Goal: Transaction & Acquisition: Obtain resource

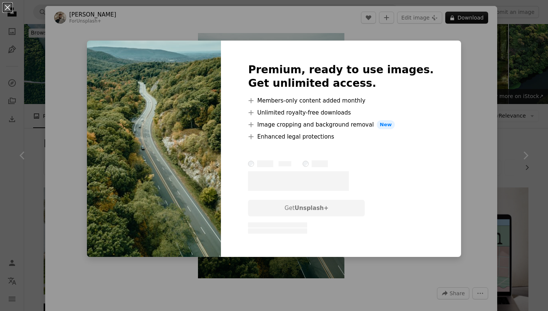
scroll to position [877, 0]
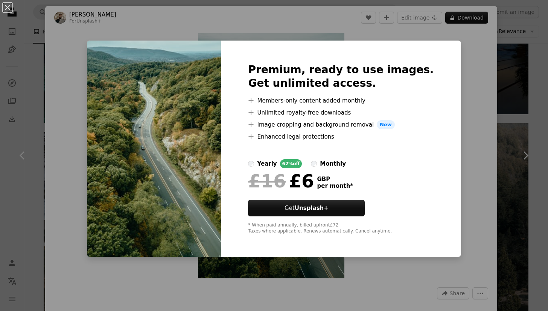
click at [468, 164] on div "An X shape Premium, ready to use images. Get unlimited access. A plus sign Memb…" at bounding box center [274, 155] width 548 height 311
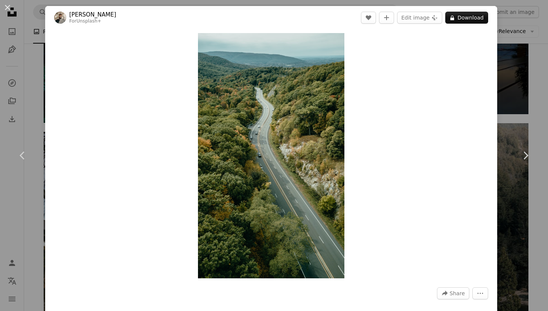
click at [518, 27] on div "An X shape Chevron left Chevron right [PERSON_NAME] For Unsplash+ A heart A plu…" at bounding box center [274, 155] width 548 height 311
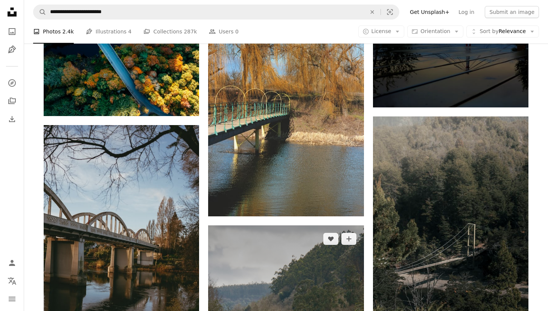
scroll to position [835, 0]
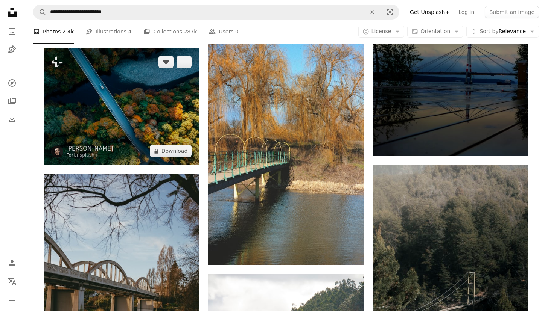
click at [117, 120] on img at bounding box center [121, 107] width 155 height 116
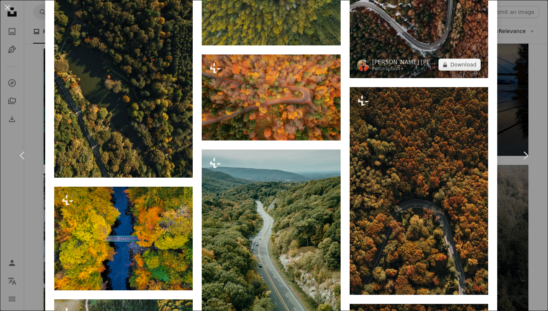
scroll to position [1548, 0]
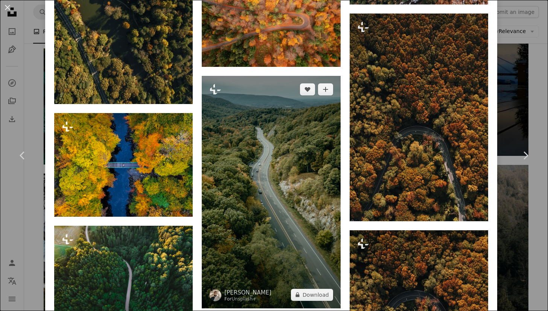
click at [296, 169] on img at bounding box center [271, 192] width 138 height 232
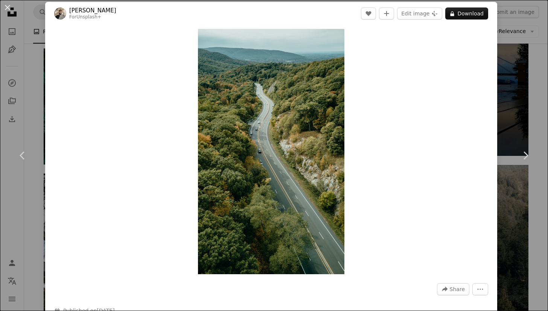
scroll to position [6, 0]
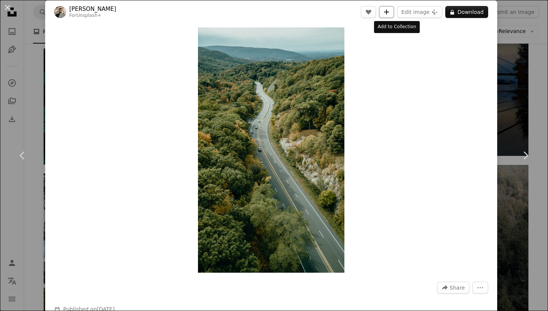
click at [389, 13] on icon "A plus sign" at bounding box center [386, 12] width 6 height 6
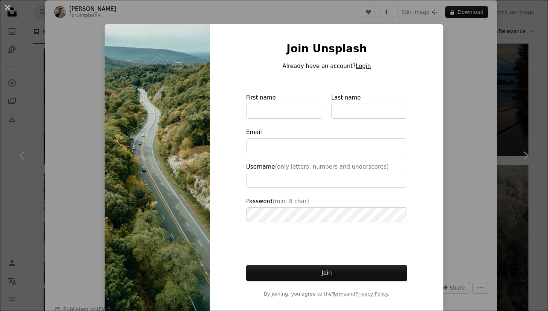
type input "**********"
click at [364, 67] on button "Login" at bounding box center [362, 66] width 15 height 9
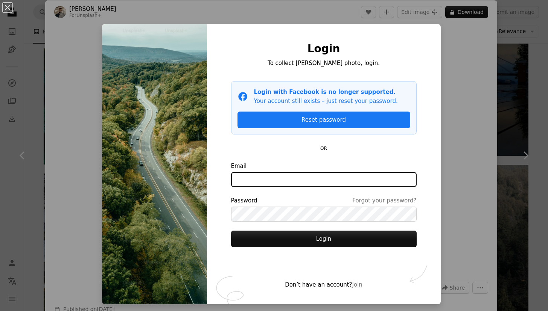
click at [294, 180] on input "Email" at bounding box center [323, 179] width 185 height 15
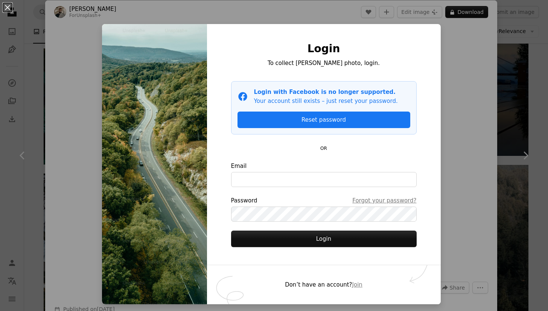
click at [286, 198] on div "Password Forgot your password?" at bounding box center [323, 200] width 185 height 9
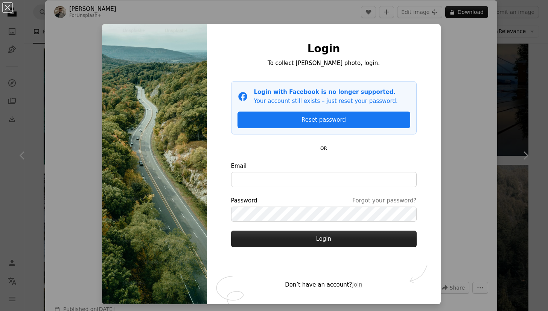
click at [285, 235] on button "Login" at bounding box center [323, 239] width 185 height 17
